Goal: Information Seeking & Learning: Find specific fact

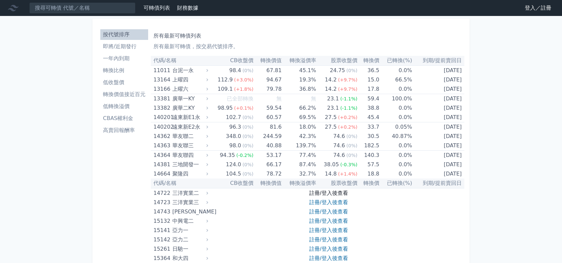
click at [338, 192] on link "註冊/登入後查看" at bounding box center [328, 193] width 39 height 6
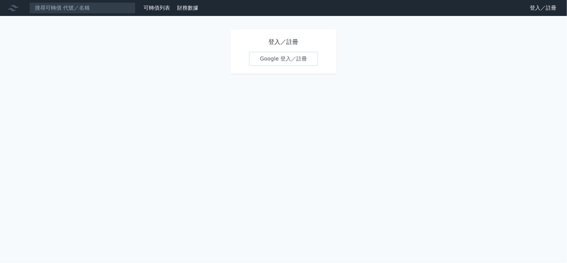
click at [292, 55] on link "Google 登入／註冊" at bounding box center [283, 59] width 69 height 14
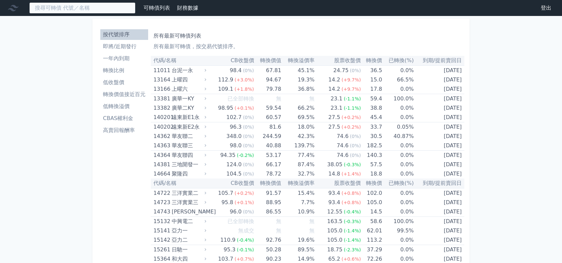
click at [97, 9] on input at bounding box center [82, 7] width 106 height 11
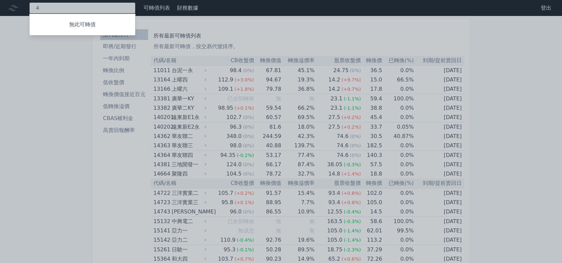
type input "４"
drag, startPoint x: 43, startPoint y: 8, endPoint x: 36, endPoint y: 7, distance: 7.0
click at [36, 7] on div at bounding box center [281, 131] width 562 height 263
click at [46, 9] on div "４ 無此可轉債" at bounding box center [82, 7] width 106 height 11
type input "4510"
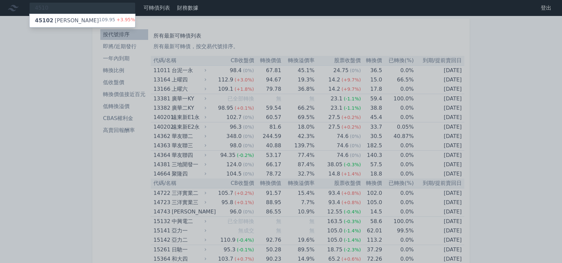
click at [47, 17] on div "45102 [PERSON_NAME]" at bounding box center [67, 21] width 64 height 8
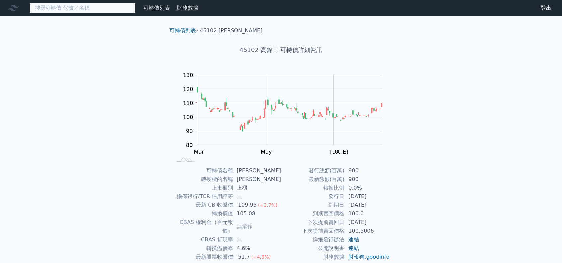
click at [52, 10] on input at bounding box center [82, 7] width 106 height 11
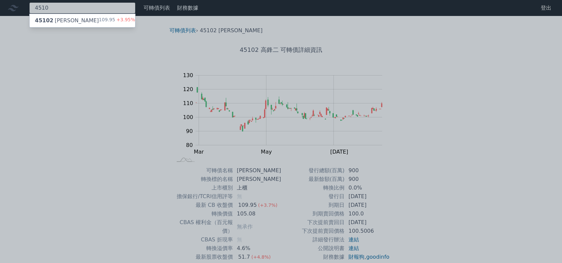
type input "4510"
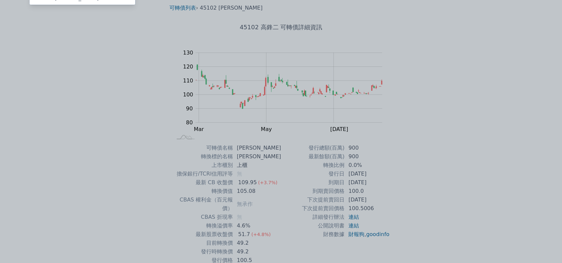
scroll to position [33, 0]
